Goal: Download file/media

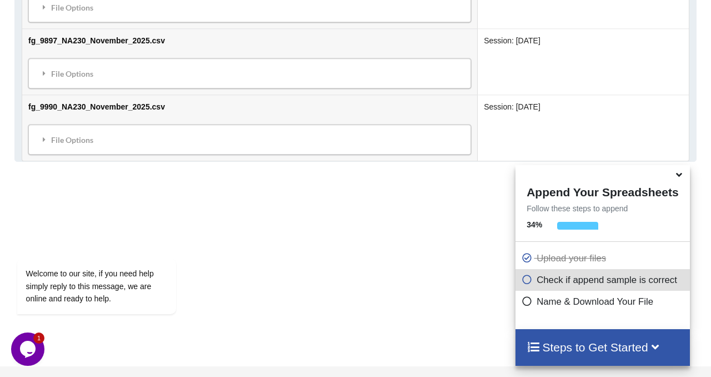
scroll to position [2561, 0]
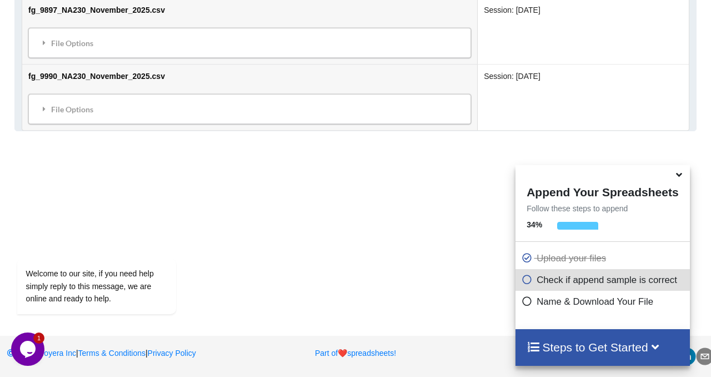
click at [359, 176] on icon at bounding box center [680, 173] width 12 height 10
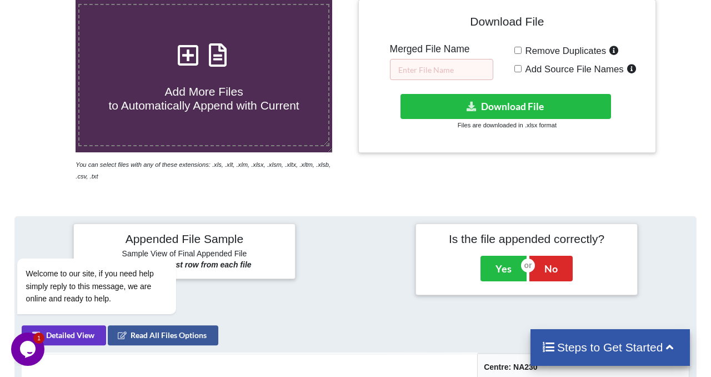
scroll to position [101, 0]
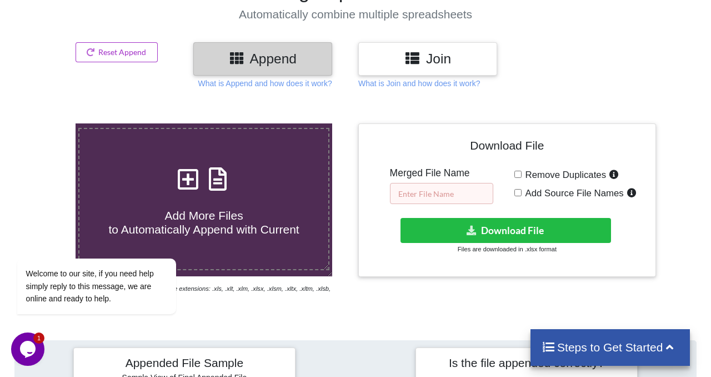
click at [359, 195] on input "text" at bounding box center [441, 193] width 103 height 21
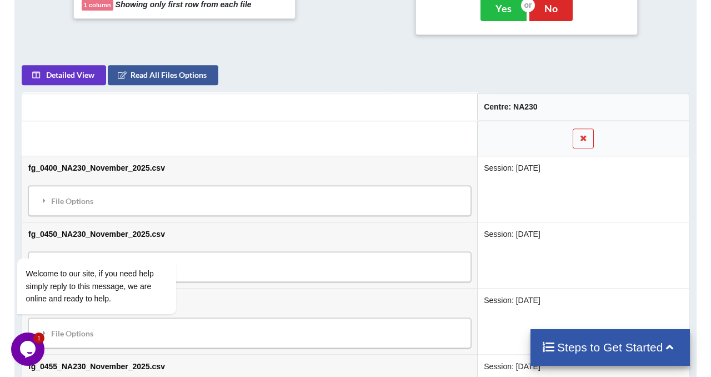
scroll to position [521, 0]
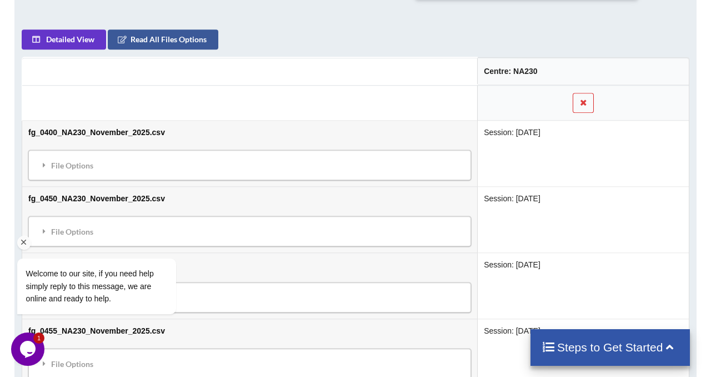
type input "Forecast Marks"
click at [61, 167] on div "Welcome to our site, if you need help simply reply to this message, we are onli…" at bounding box center [111, 240] width 200 height 169
click at [58, 162] on div "Welcome to our site, if you need help simply reply to this message, we are onli…" at bounding box center [111, 240] width 200 height 169
click at [48, 164] on div "Welcome to our site, if you need help simply reply to this message, we are onli…" at bounding box center [111, 240] width 200 height 169
click at [32, 322] on icon "Chat widget" at bounding box center [28, 349] width 16 height 17
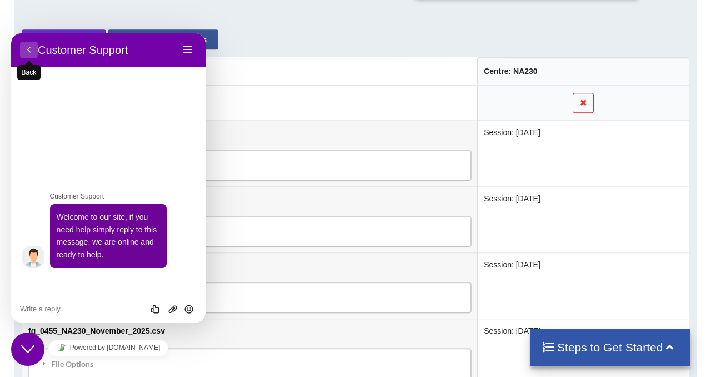
click at [27, 53] on button "Back" at bounding box center [29, 50] width 18 height 17
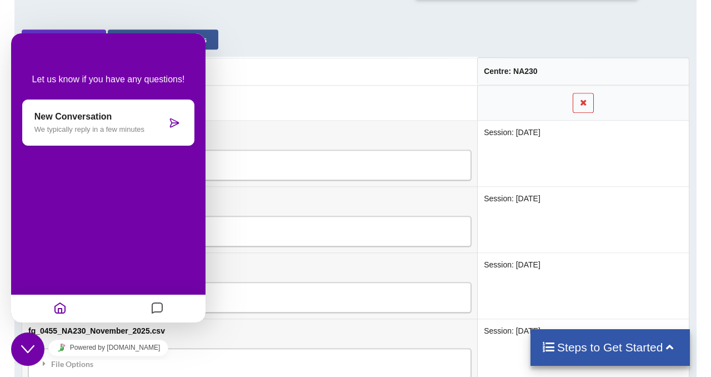
click at [23, 322] on icon "Close Chat This icon closes the chat window." at bounding box center [27, 348] width 13 height 13
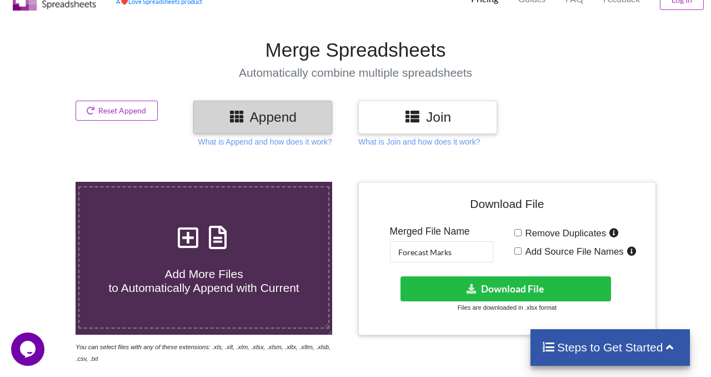
scroll to position [205, 0]
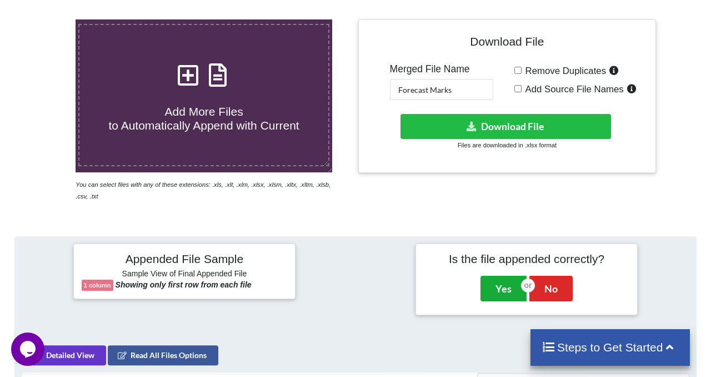
click at [359, 288] on button "Yes" at bounding box center [504, 289] width 46 height 26
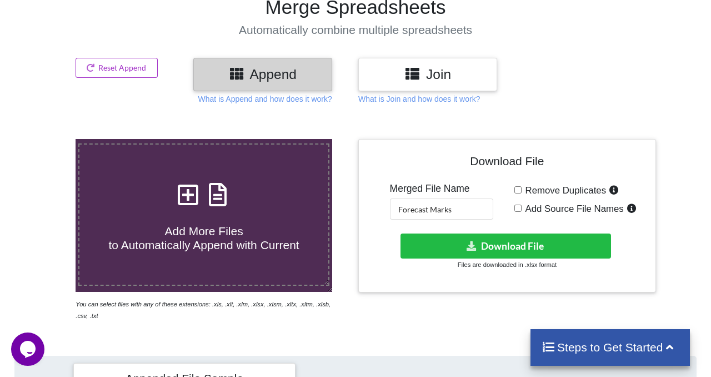
scroll to position [128, 0]
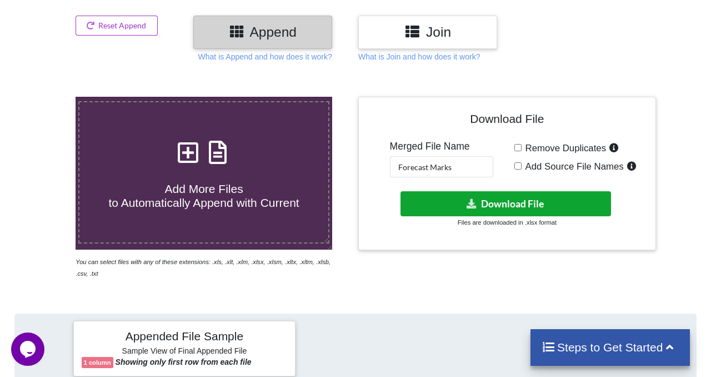
click at [359, 204] on button "Download File" at bounding box center [506, 203] width 211 height 25
